Goal: Connect with others: Connect with others

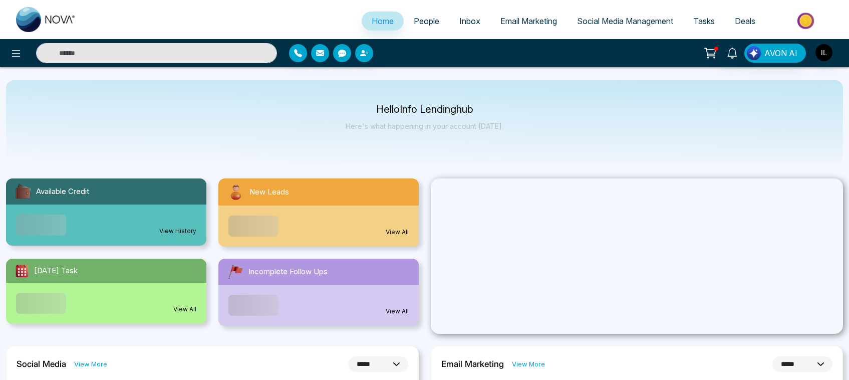
select select "*"
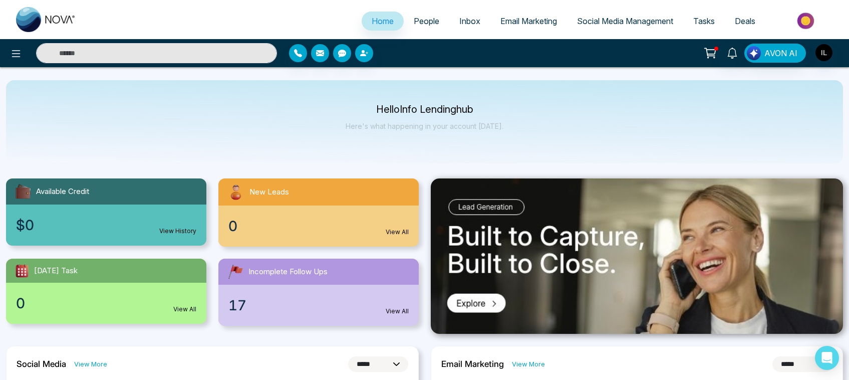
click at [622, 18] on span "Social Media Management" at bounding box center [625, 21] width 96 height 10
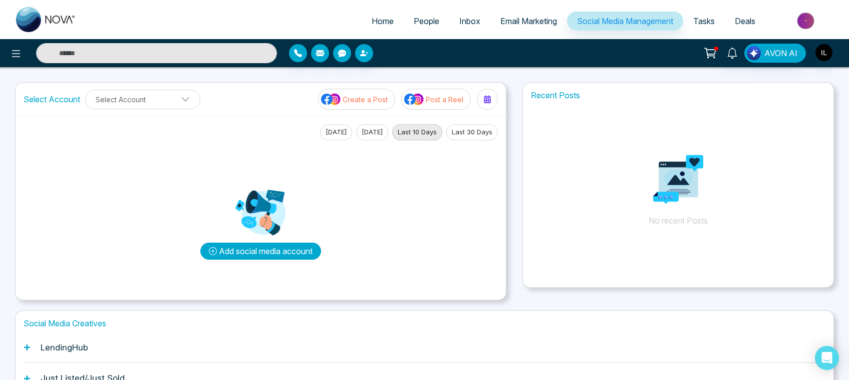
click at [267, 248] on button "Add social media account" at bounding box center [260, 250] width 121 height 17
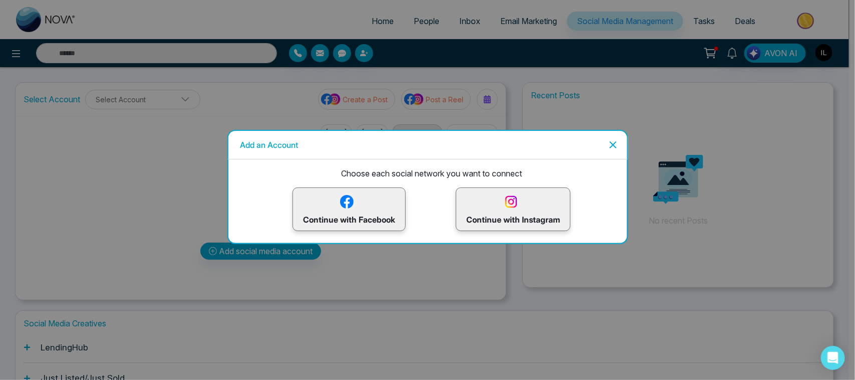
click at [523, 203] on p "Continue with Instagram" at bounding box center [513, 209] width 94 height 33
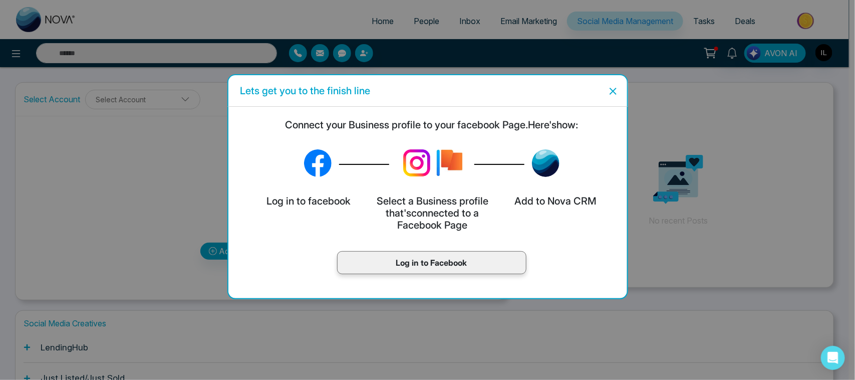
click at [439, 267] on p "Log in to Facebook" at bounding box center [432, 262] width 168 height 12
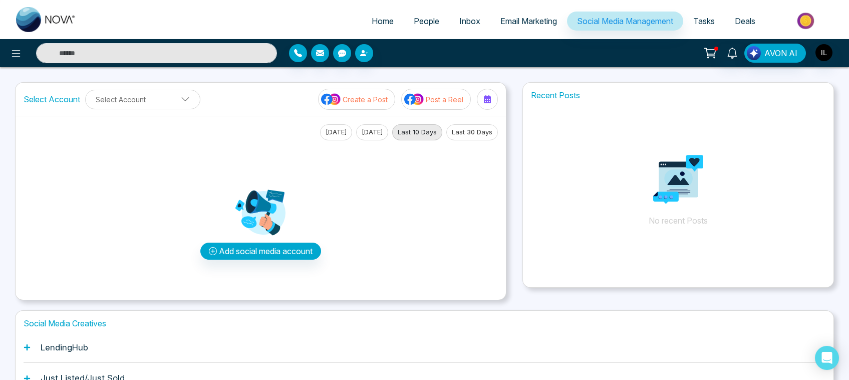
scroll to position [63, 0]
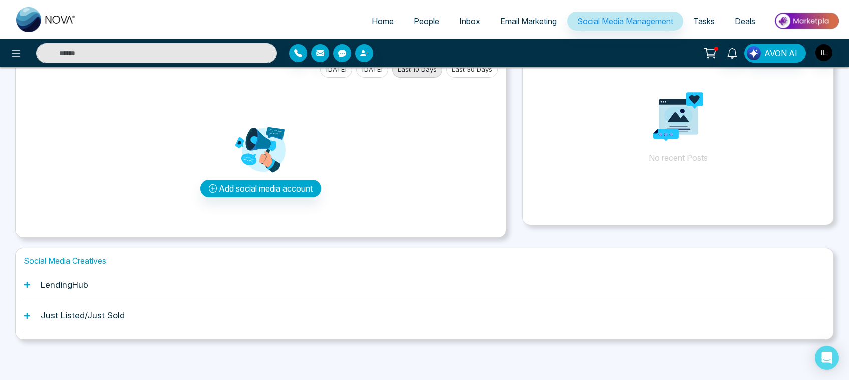
click at [54, 283] on h1 "LendingHub" at bounding box center [65, 284] width 48 height 10
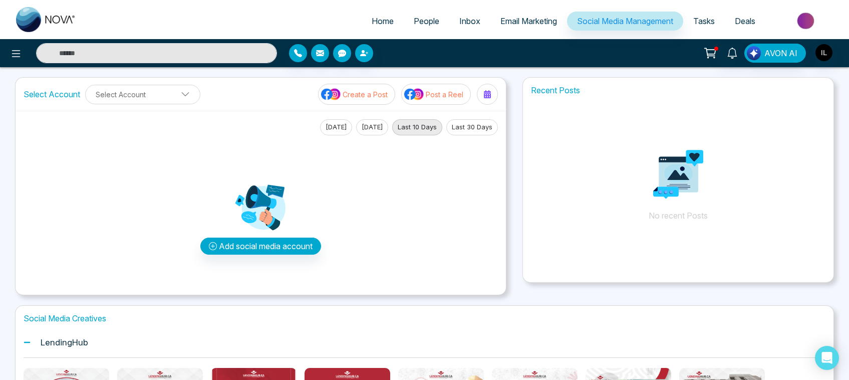
scroll to position [4, 0]
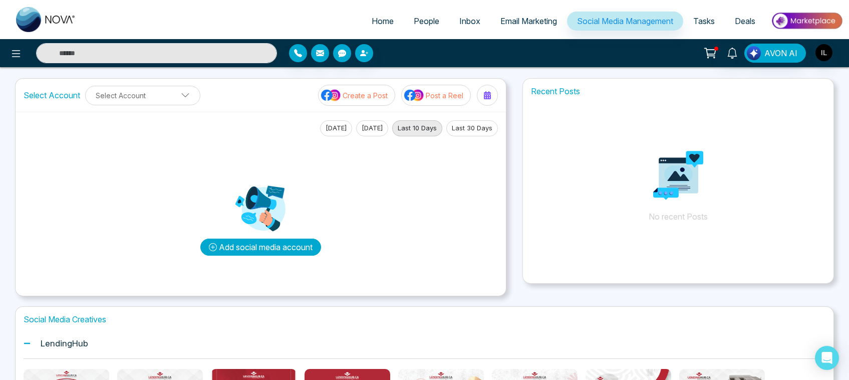
click at [233, 245] on button "Add social media account" at bounding box center [260, 246] width 121 height 17
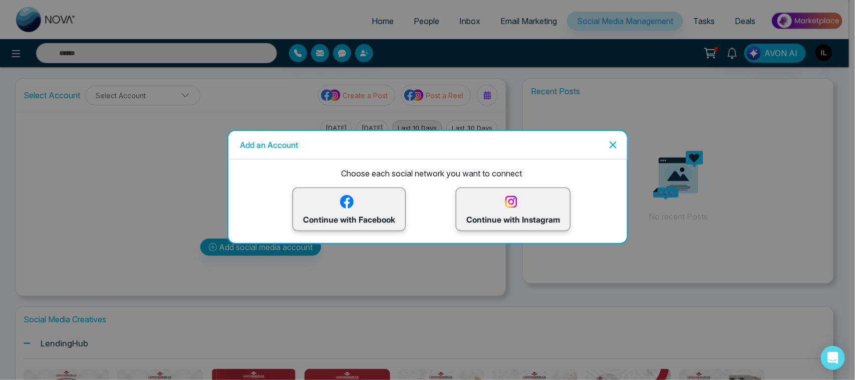
click at [556, 208] on p "Continue with Instagram" at bounding box center [513, 209] width 94 height 33
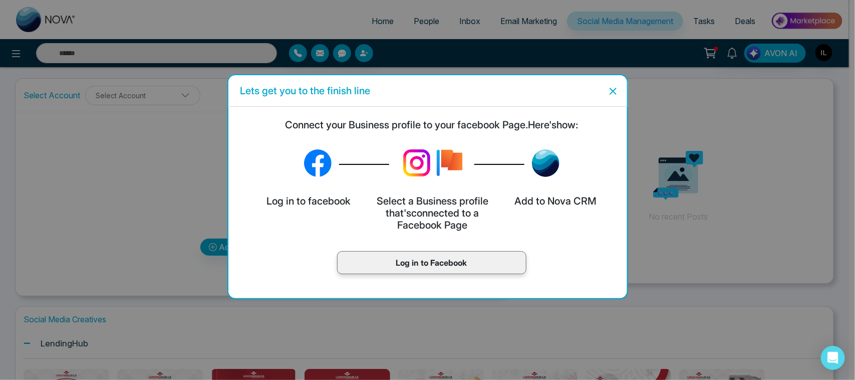
click at [616, 89] on icon "Close" at bounding box center [613, 91] width 12 height 12
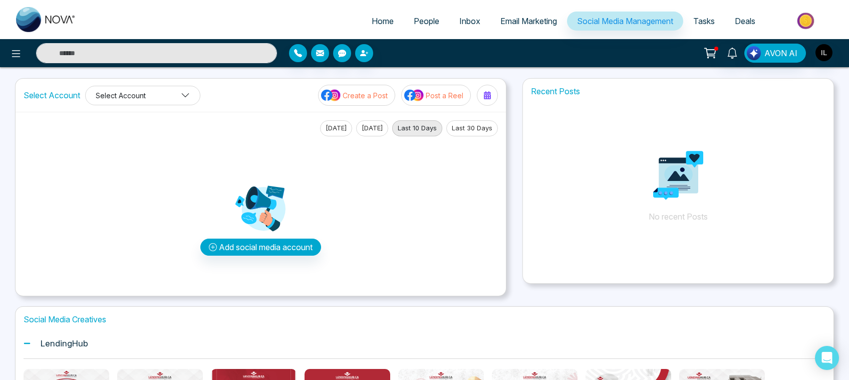
click at [174, 100] on button "Select Account" at bounding box center [142, 96] width 115 height 20
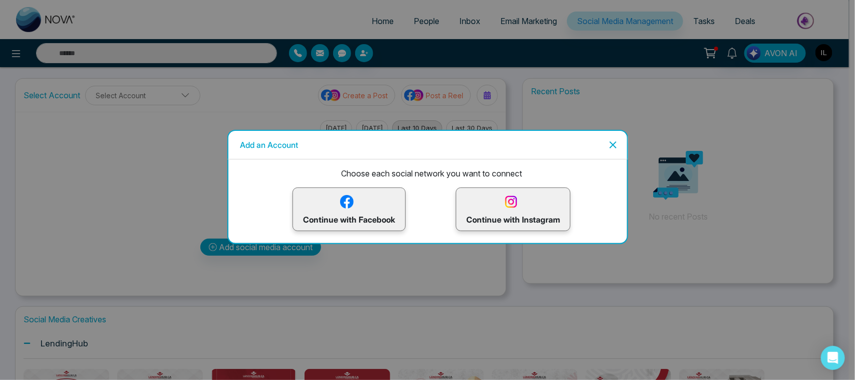
click at [491, 220] on p "Continue with Instagram" at bounding box center [513, 209] width 94 height 33
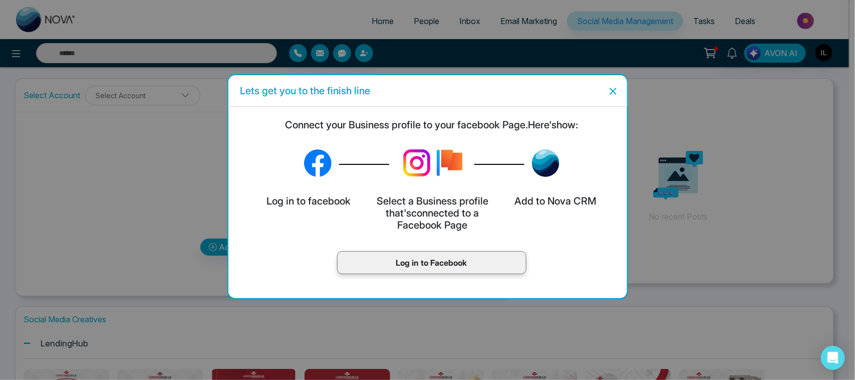
click at [616, 91] on icon "Close" at bounding box center [613, 91] width 12 height 12
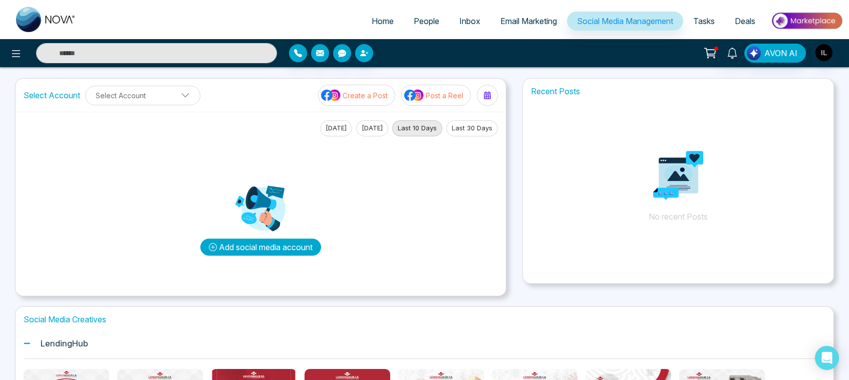
click at [245, 248] on button "Add social media account" at bounding box center [260, 246] width 121 height 17
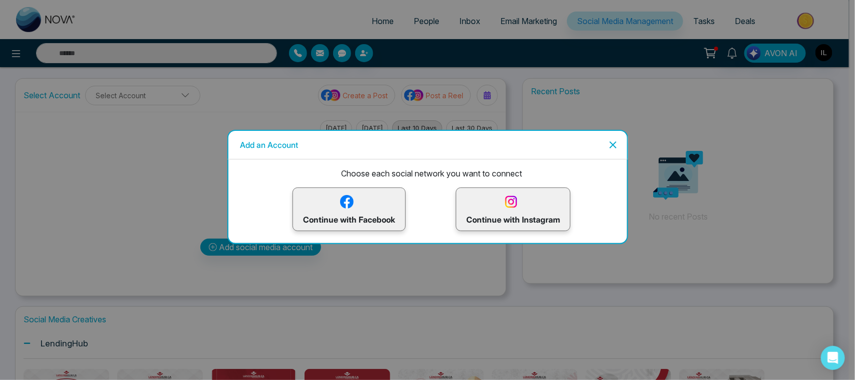
click at [525, 211] on p "Continue with Instagram" at bounding box center [513, 209] width 94 height 33
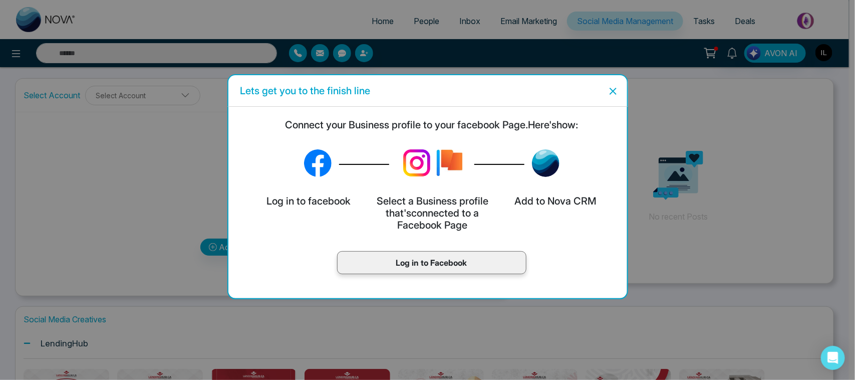
click at [612, 94] on icon "Close" at bounding box center [613, 91] width 12 height 12
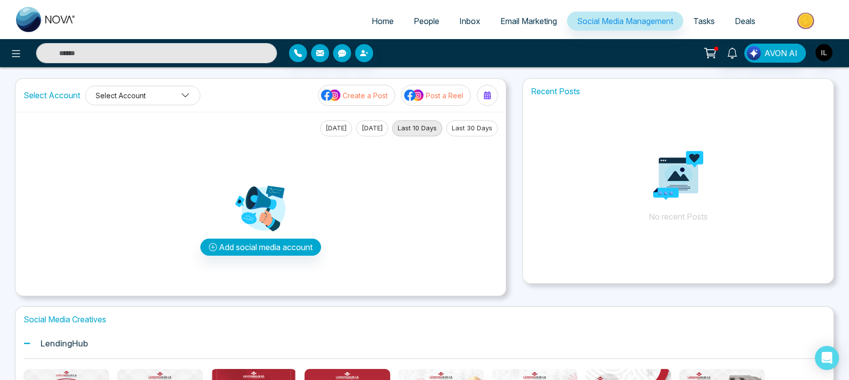
click at [123, 104] on button "Select Account" at bounding box center [142, 96] width 115 height 20
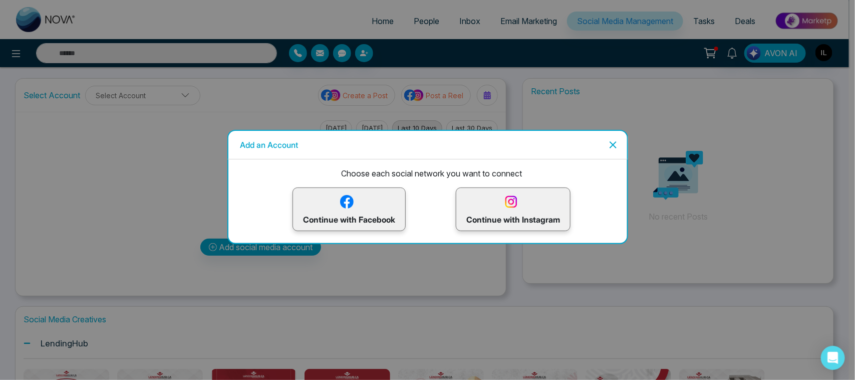
click at [508, 196] on img at bounding box center [511, 202] width 18 height 18
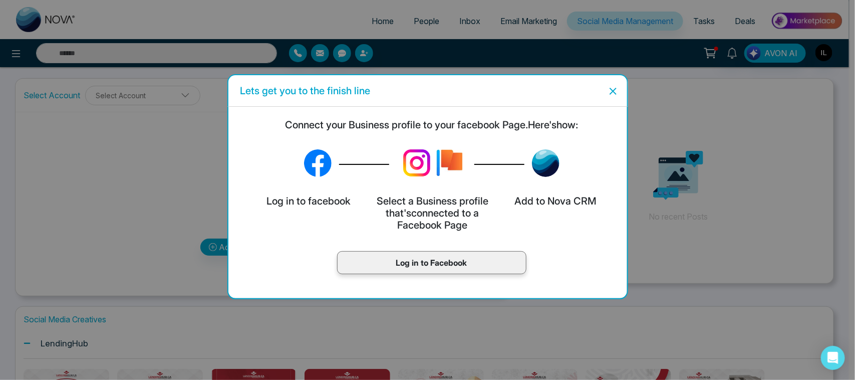
click at [432, 258] on p "Log in to Facebook" at bounding box center [432, 262] width 168 height 12
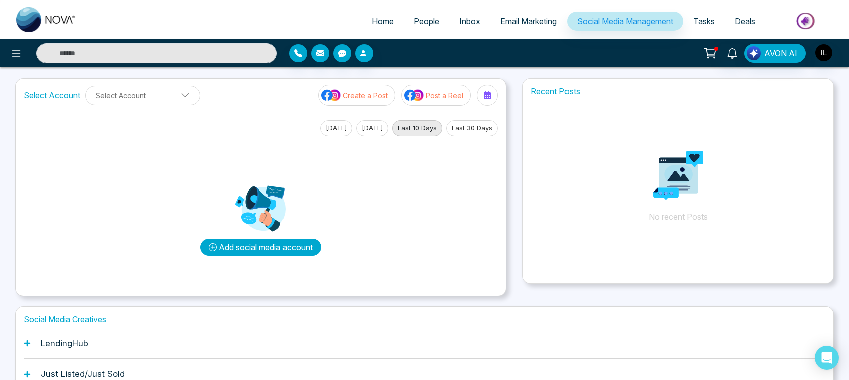
click at [234, 246] on button "Add social media account" at bounding box center [260, 246] width 121 height 17
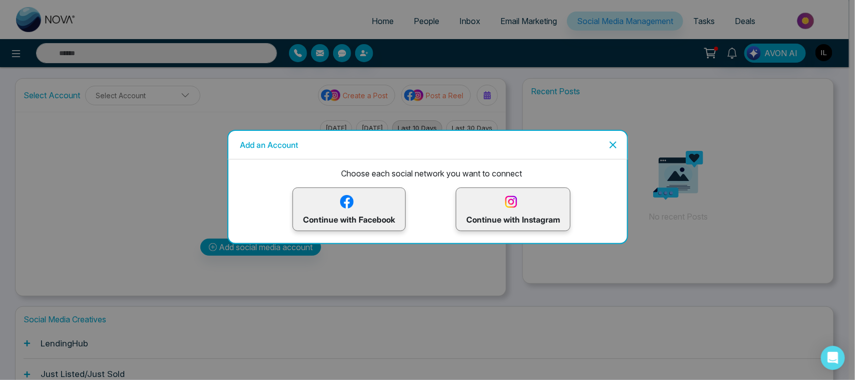
click at [516, 213] on p "Continue with Instagram" at bounding box center [513, 209] width 94 height 33
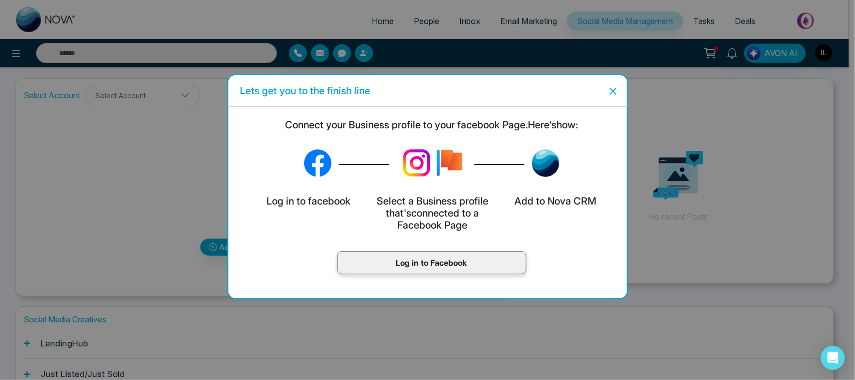
click at [617, 91] on icon "Close" at bounding box center [613, 91] width 12 height 12
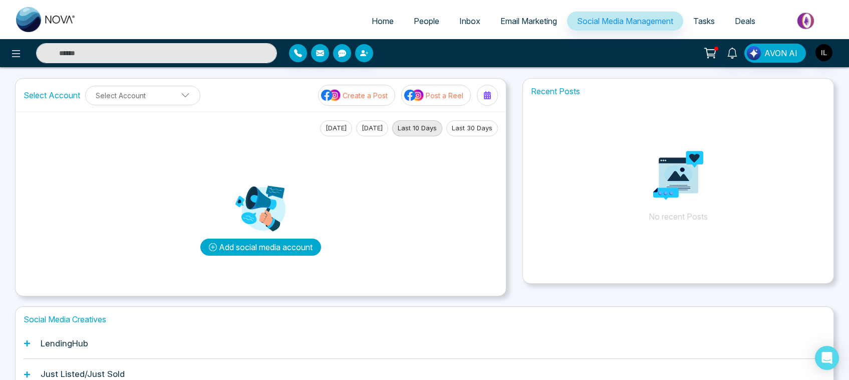
click at [223, 246] on button "Add social media account" at bounding box center [260, 246] width 121 height 17
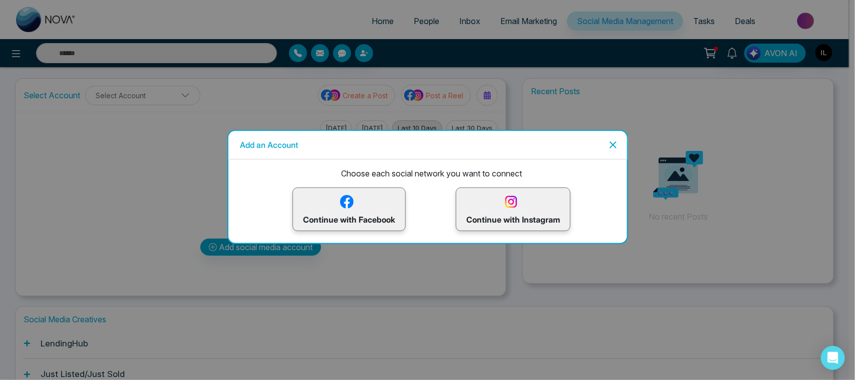
click at [338, 203] on img at bounding box center [347, 202] width 18 height 18
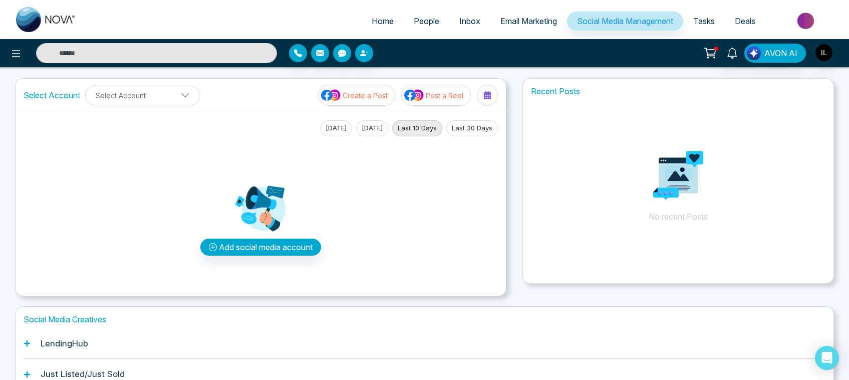
scroll to position [0, 0]
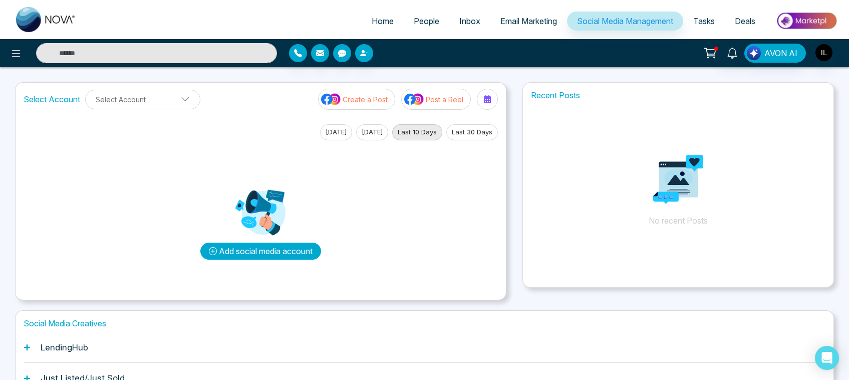
click at [280, 248] on button "Add social media account" at bounding box center [260, 250] width 121 height 17
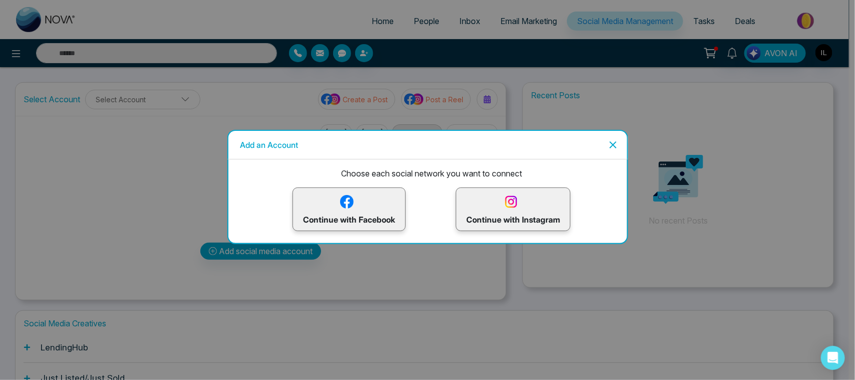
click at [510, 194] on img at bounding box center [511, 202] width 18 height 18
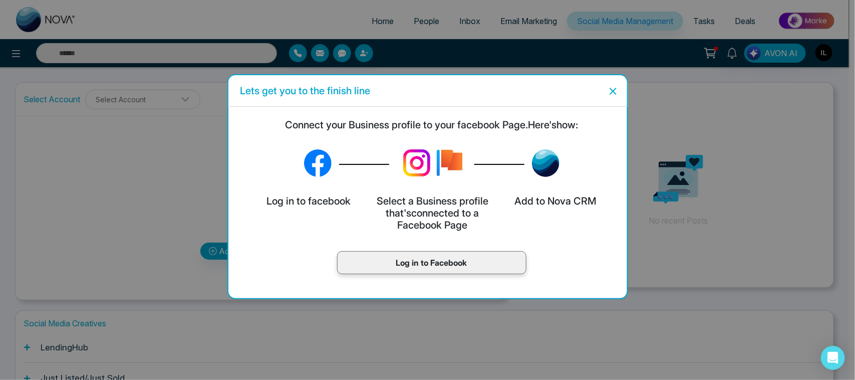
click at [611, 93] on icon "Close" at bounding box center [612, 91] width 7 height 7
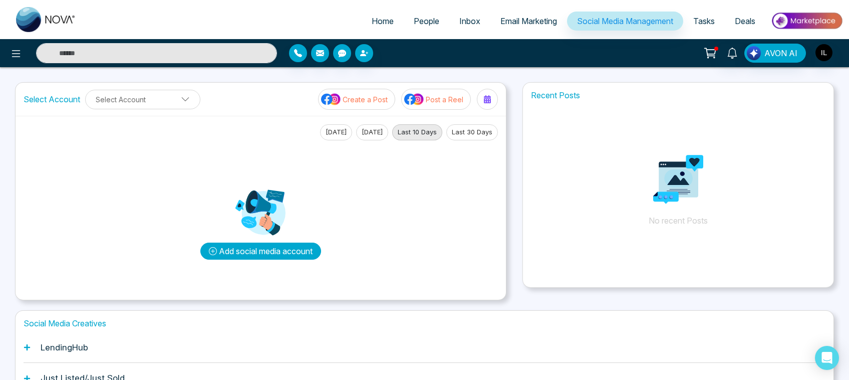
click at [276, 249] on button "Add social media account" at bounding box center [260, 250] width 121 height 17
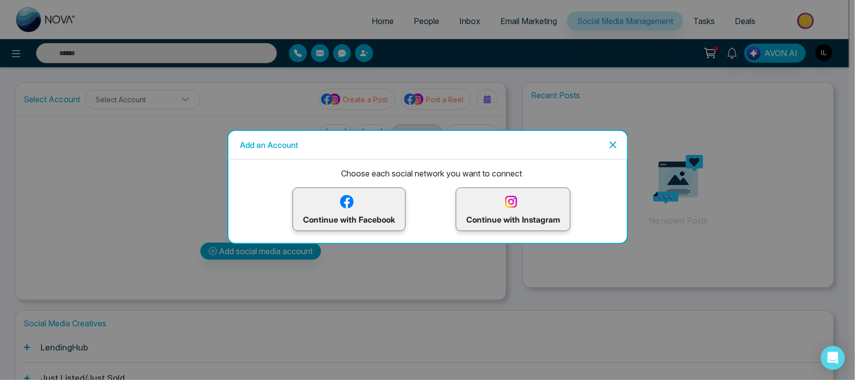
click at [504, 204] on img at bounding box center [511, 202] width 18 height 18
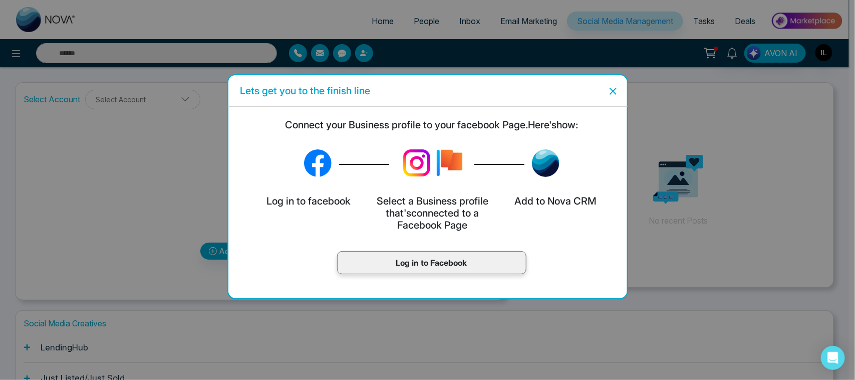
click at [408, 261] on p "Log in to Facebook" at bounding box center [432, 262] width 168 height 12
